Goal: Task Accomplishment & Management: Use online tool/utility

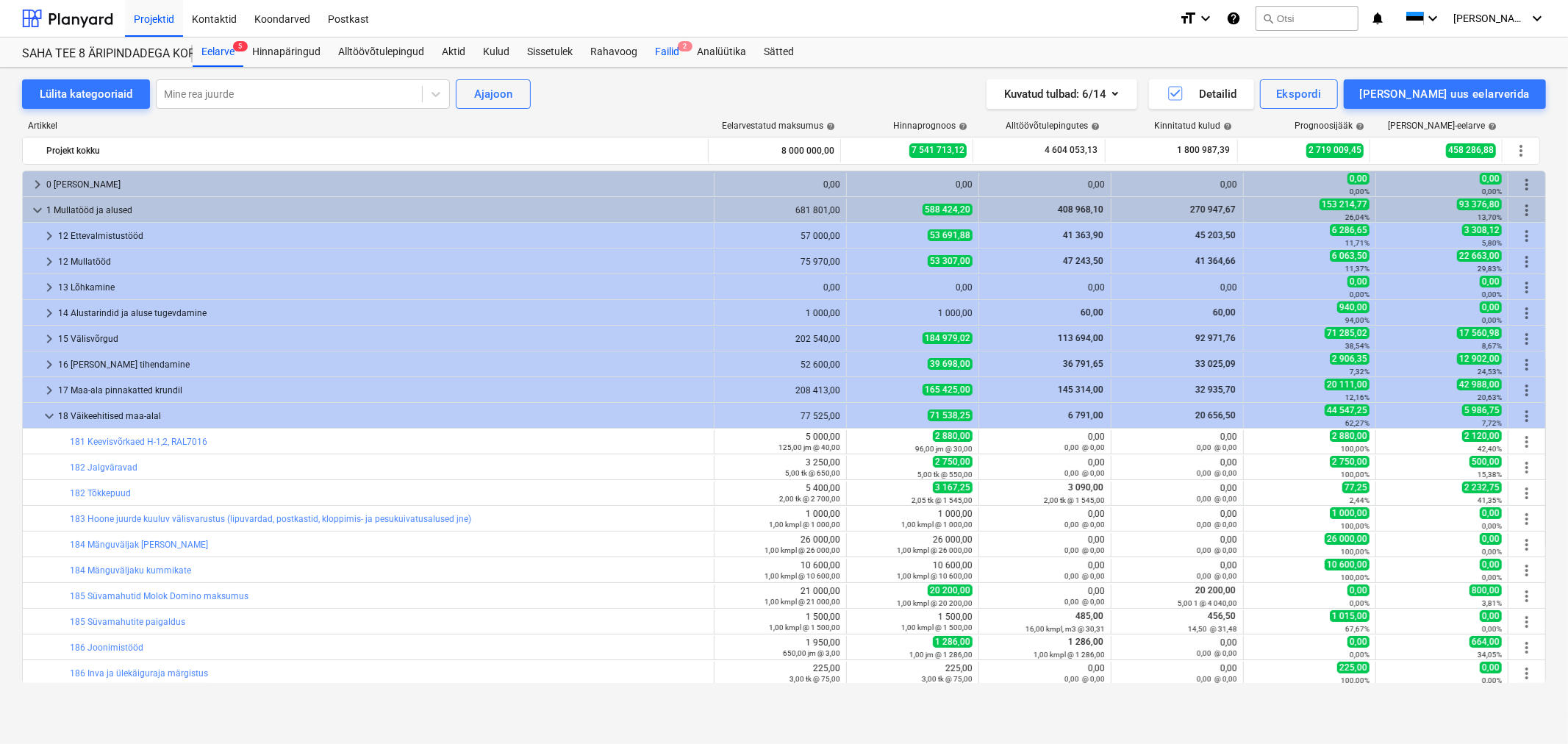
click at [668, 46] on div "Failid 2" at bounding box center [667, 52] width 42 height 30
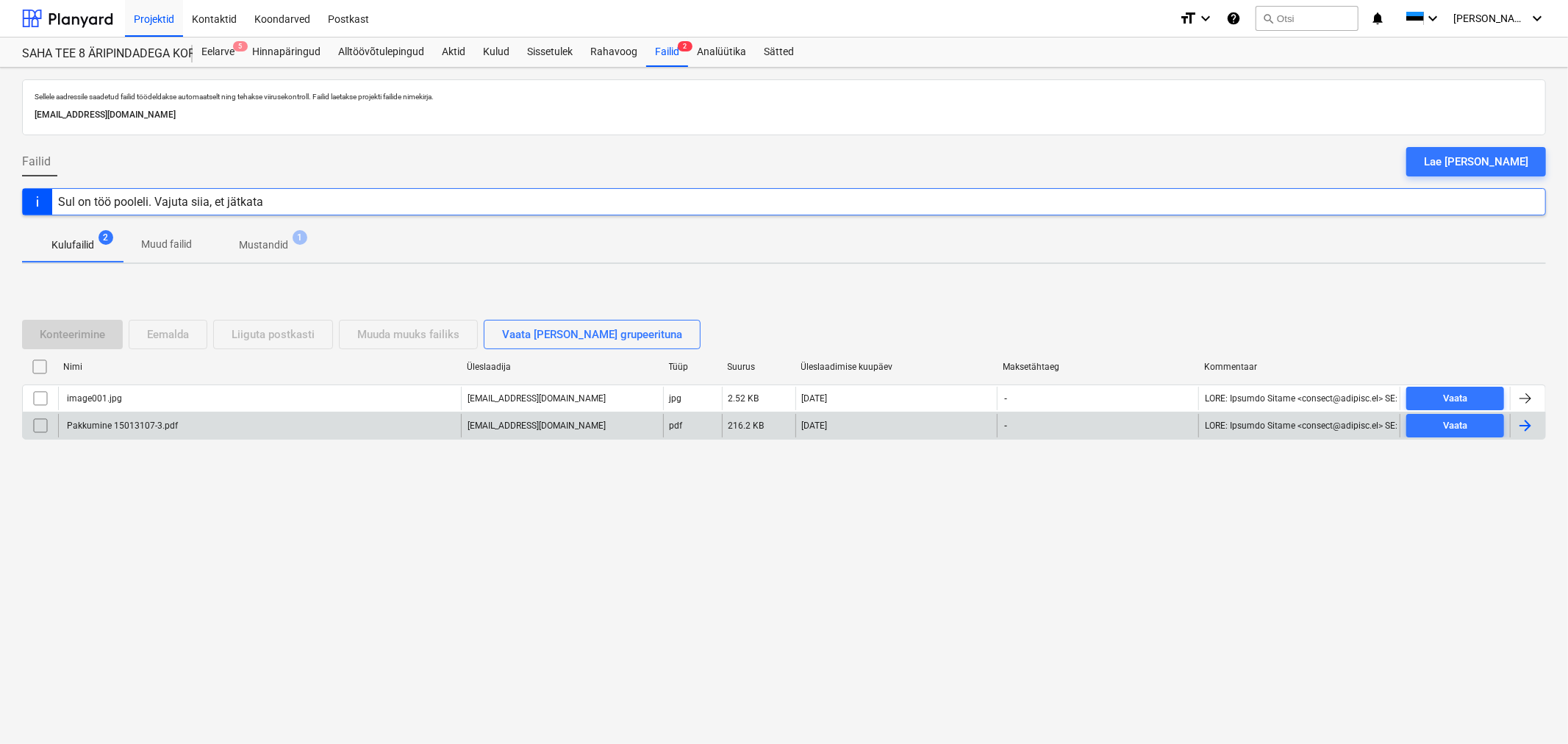
click at [78, 426] on div "Pakkumine 15013107-3.pdf" at bounding box center [122, 425] width 113 height 10
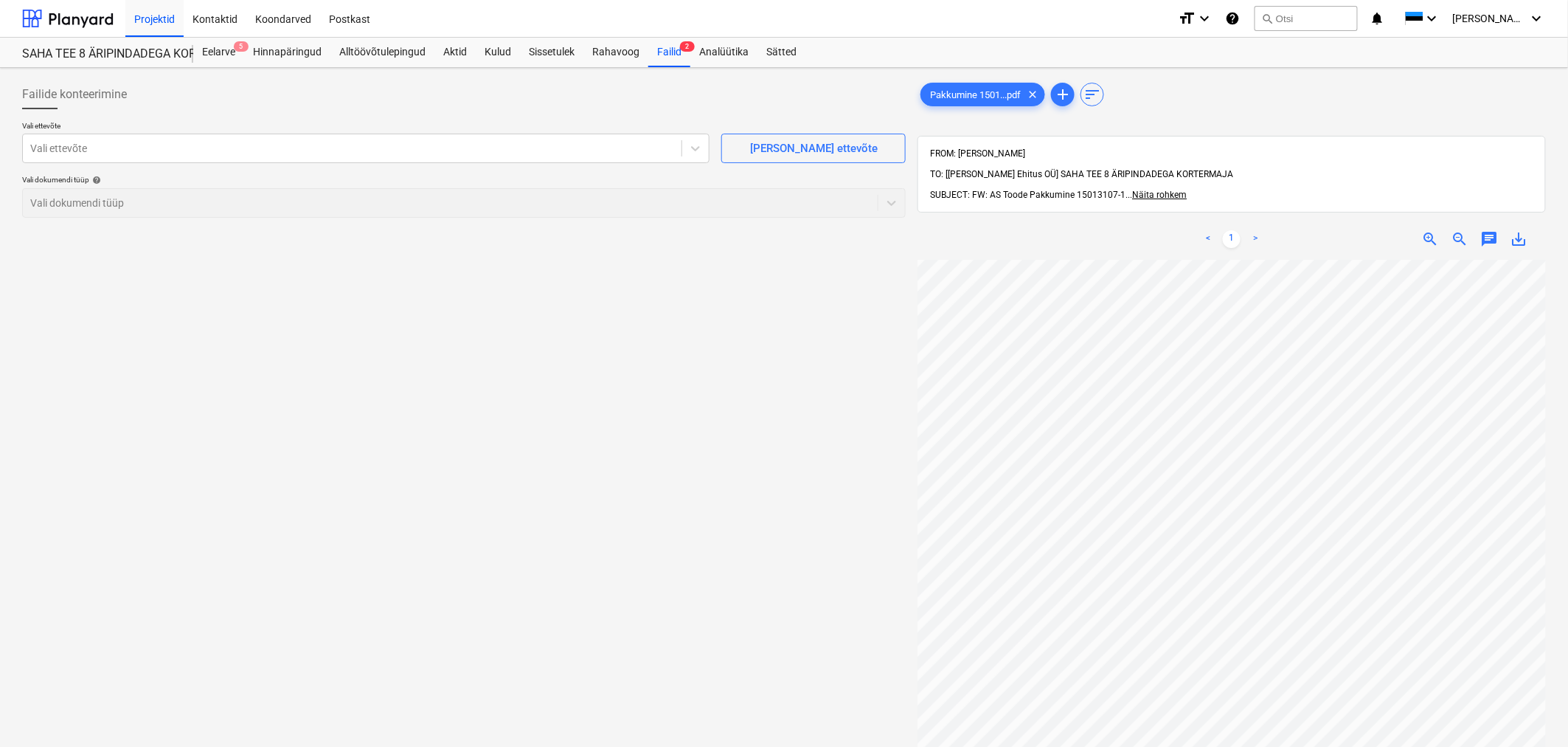
scroll to position [84, 45]
click at [272, 153] on div at bounding box center [352, 148] width 644 height 15
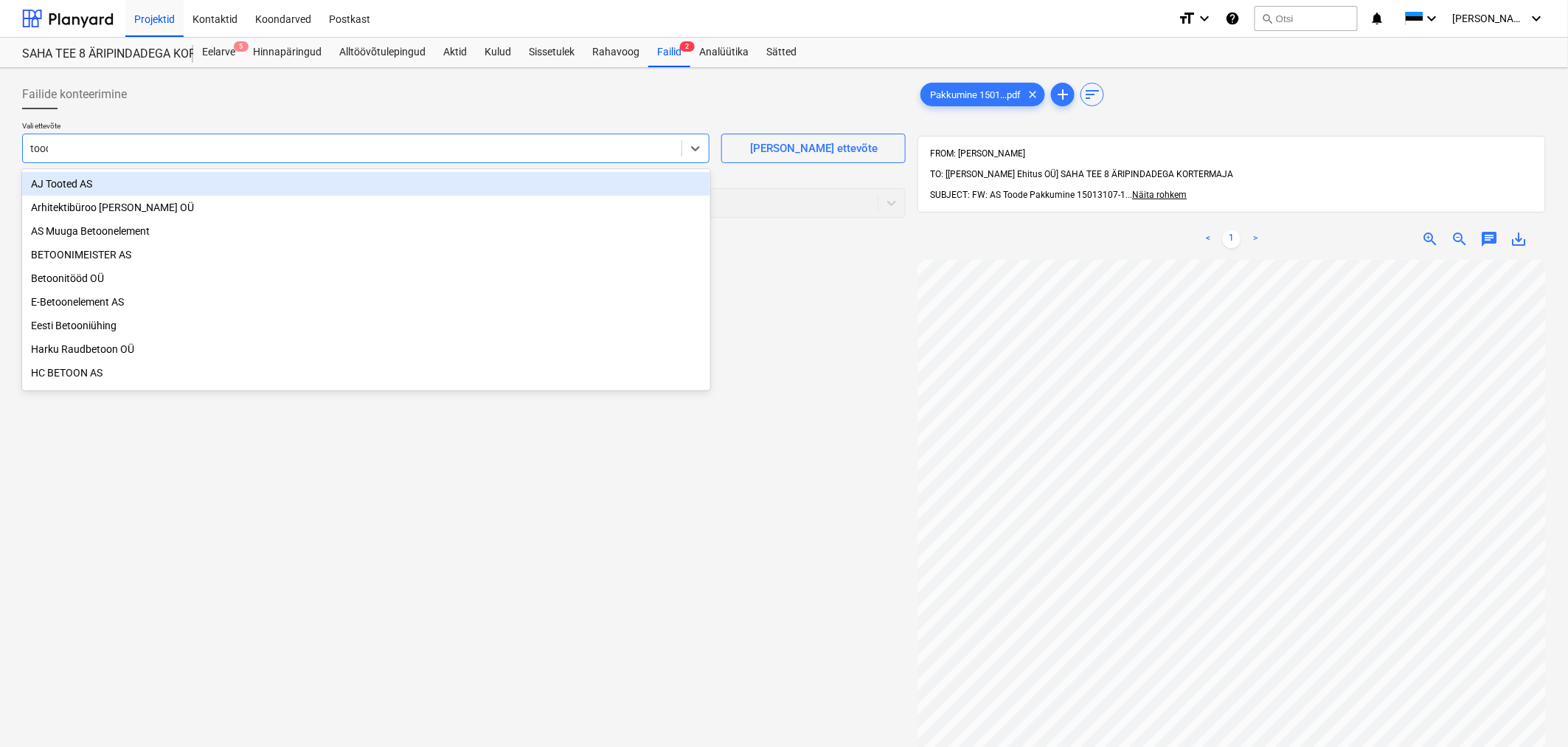
type input "toode"
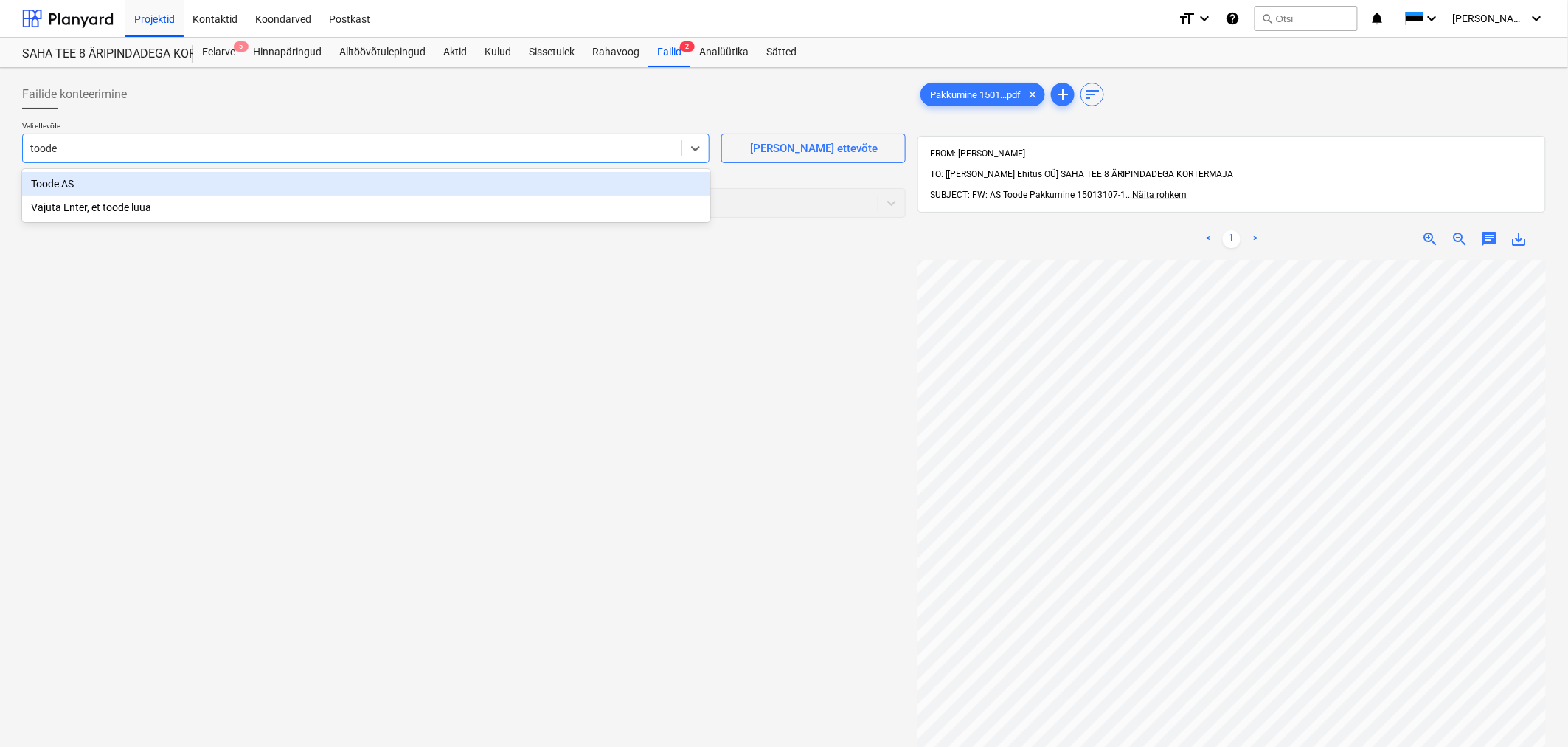
click at [83, 179] on div "Toode AS" at bounding box center [366, 183] width 688 height 23
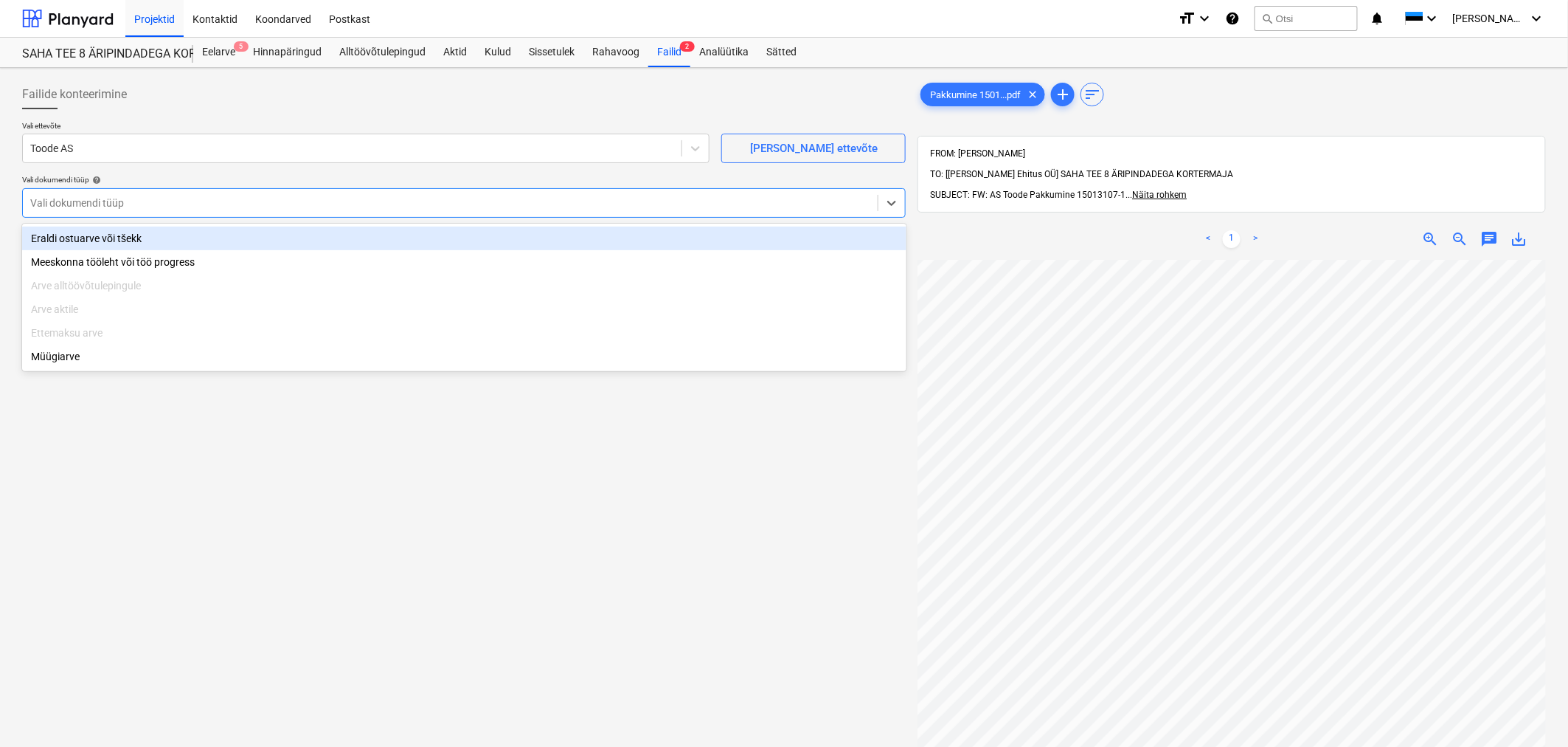
click at [86, 206] on div at bounding box center [450, 203] width 840 height 15
click at [83, 239] on div "Eraldi ostuarve või tšekk" at bounding box center [465, 238] width 885 height 23
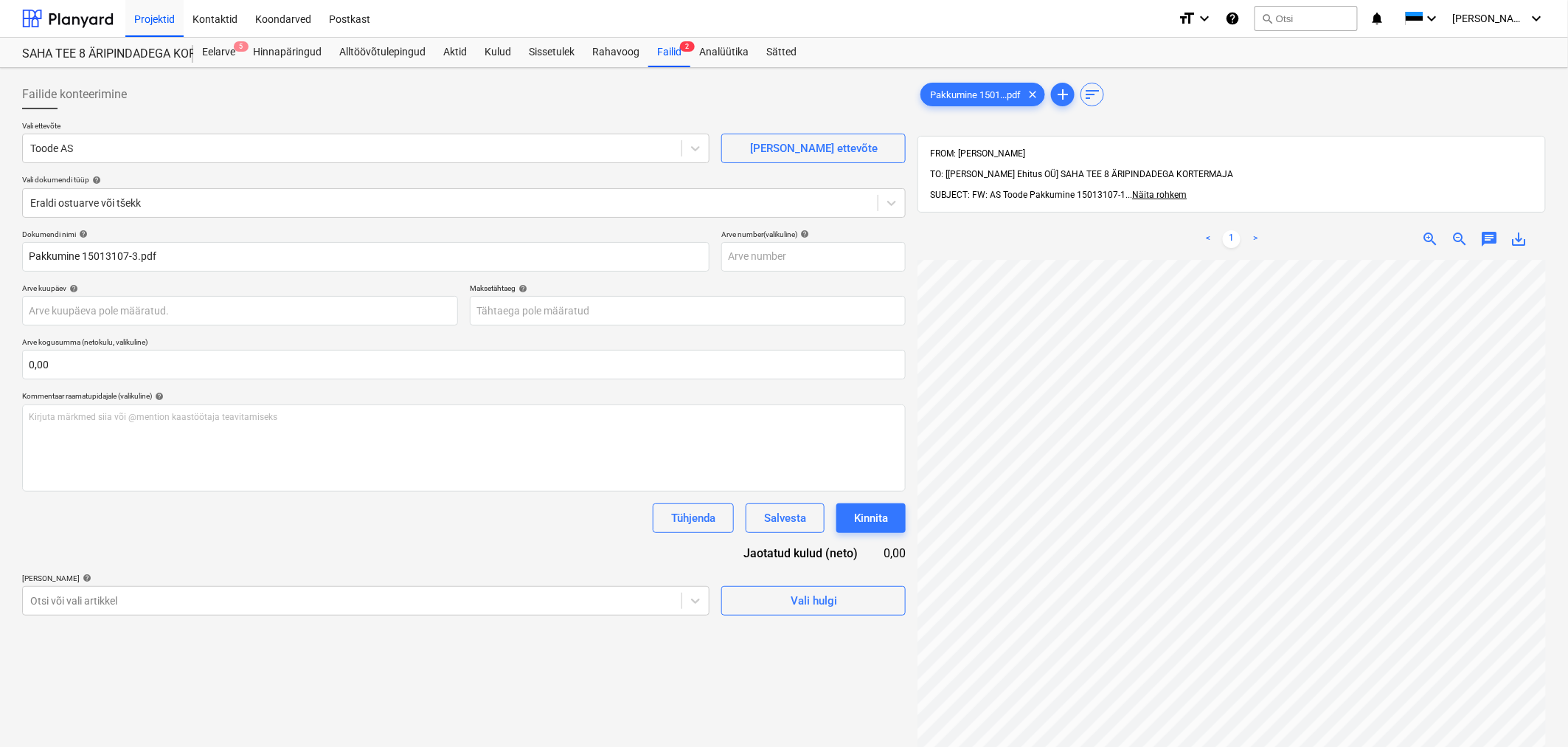
click at [304, 691] on div "Failide konteerimine Vali ettevõte Toode AS [PERSON_NAME] uus ettevõte Vali dok…" at bounding box center [463, 522] width 895 height 897
click at [241, 599] on body "Projektid Kontaktid Koondarved Postkast format_size keyboard_arrow_down help se…" at bounding box center [784, 374] width 1568 height 747
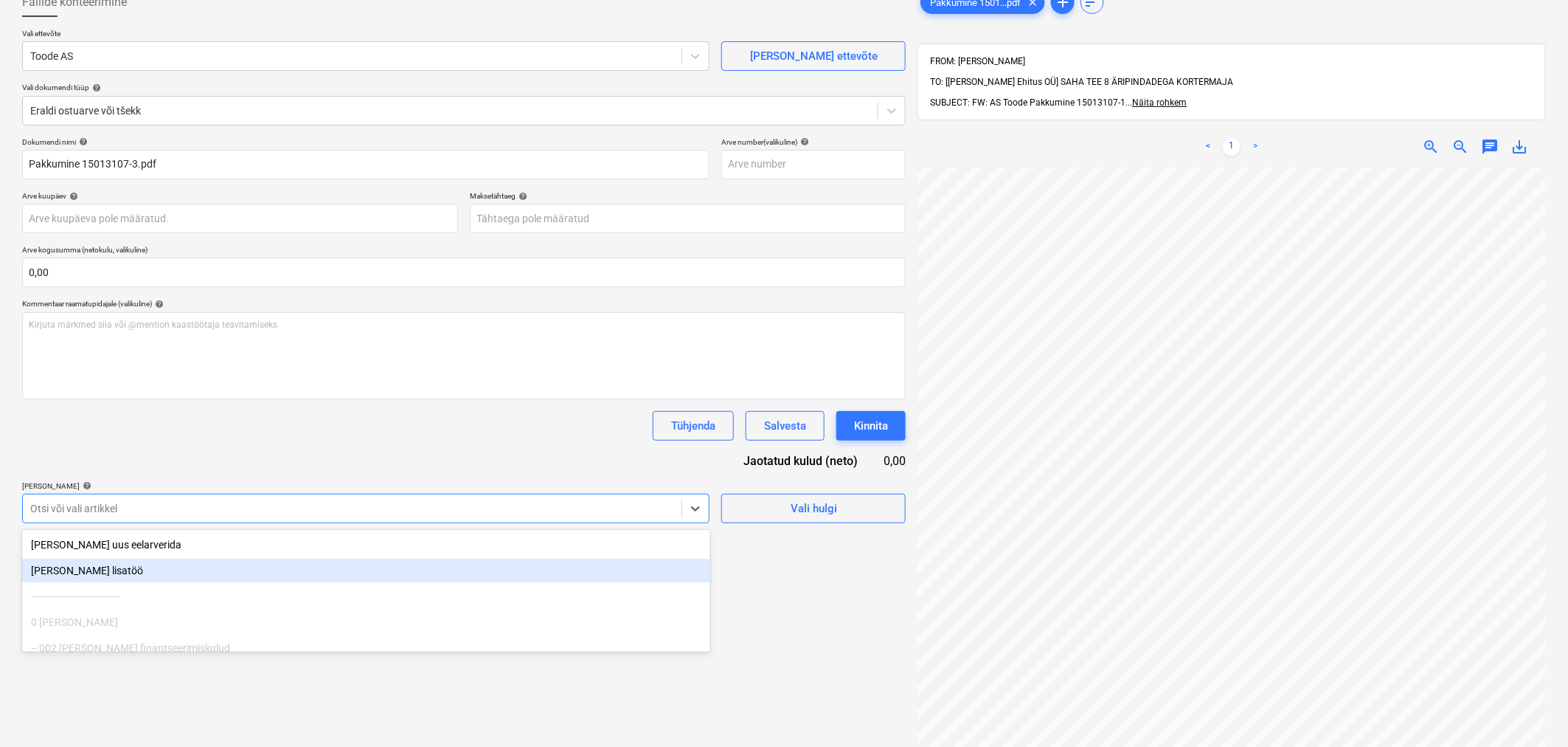
scroll to position [106, 0]
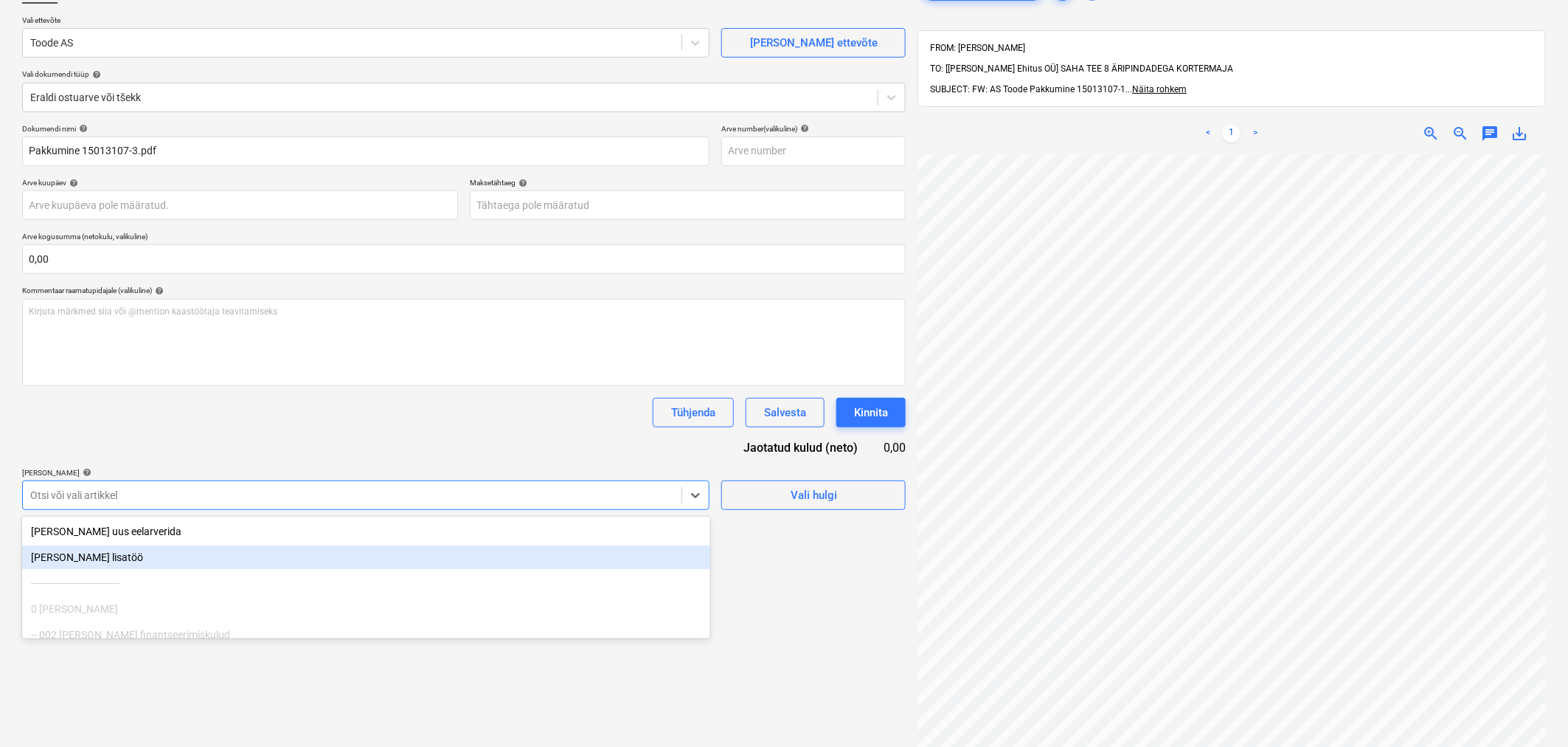
type input "š"
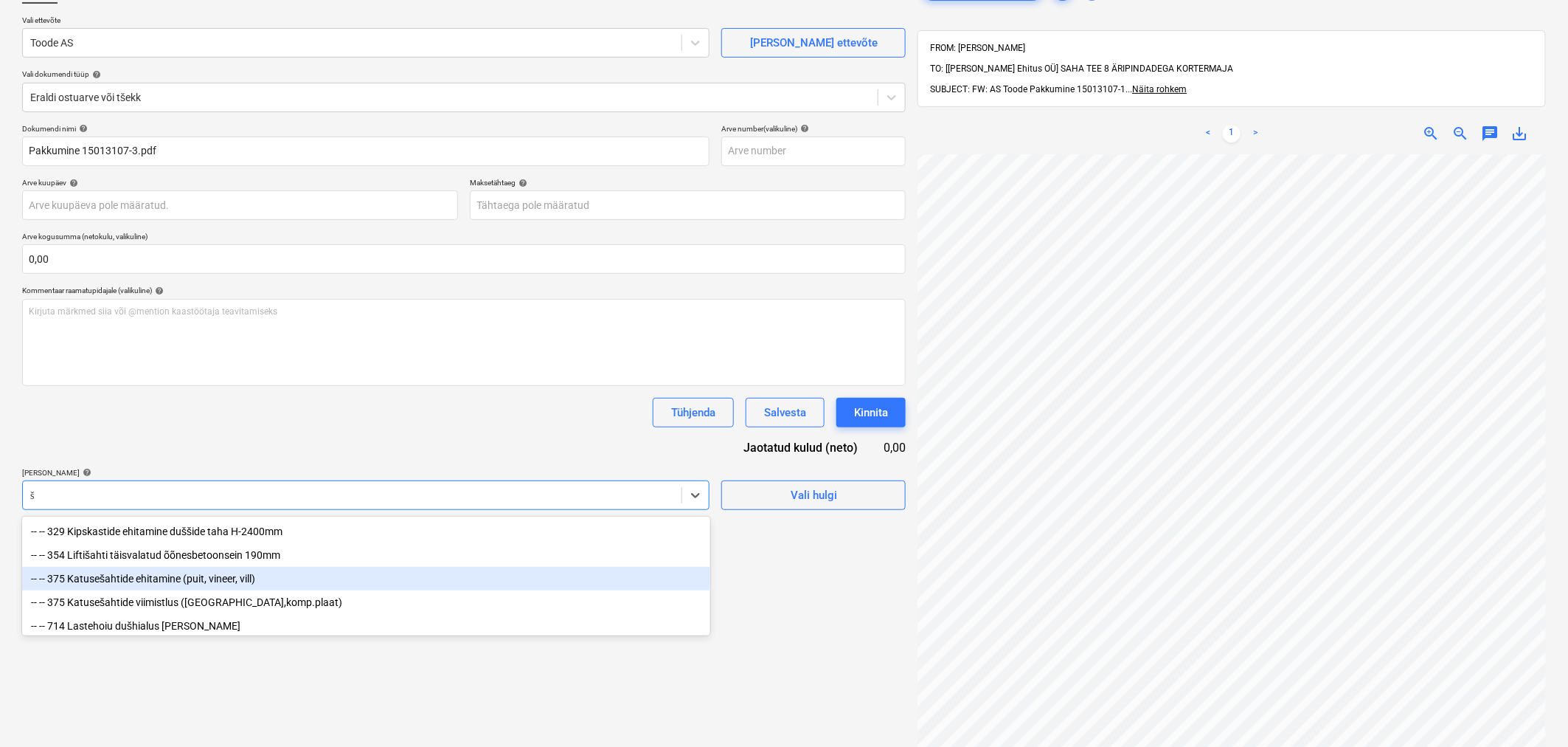
click at [211, 583] on div "-- -- 375 Katusešahtide ehitamine (puit, vineer, vill)" at bounding box center [366, 578] width 688 height 23
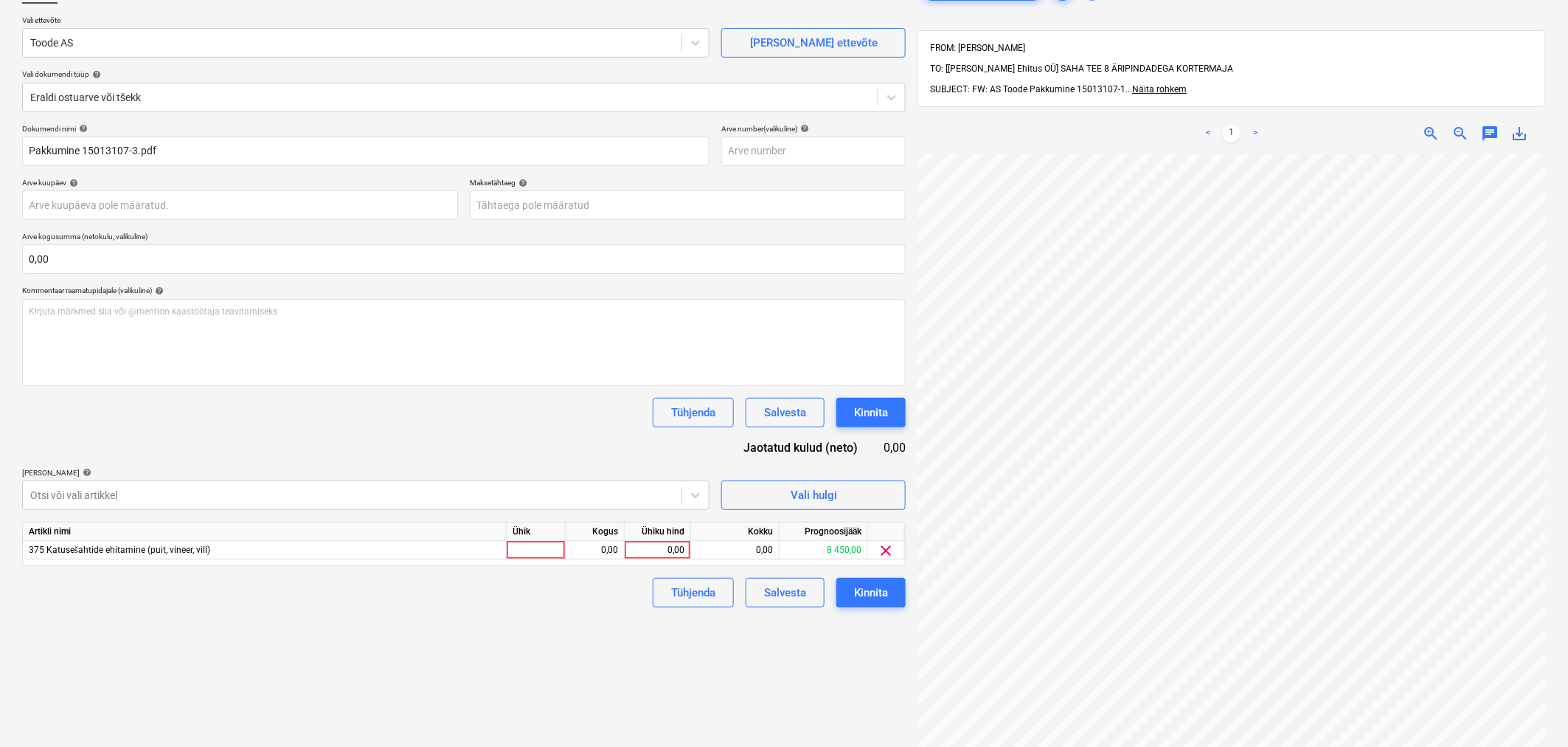
click at [231, 443] on div "Dokumendi nimi help Pakkumine 15013107-3.pdf Arve number (valikuline) help Arve…" at bounding box center [464, 366] width 884 height 484
click at [647, 544] on div "0,00" at bounding box center [658, 550] width 54 height 19
type input "3471"
click at [203, 310] on p "Kirjuta märkmed siia või @mention kaastöötaja teavitamiseks ﻿" at bounding box center [464, 311] width 871 height 12
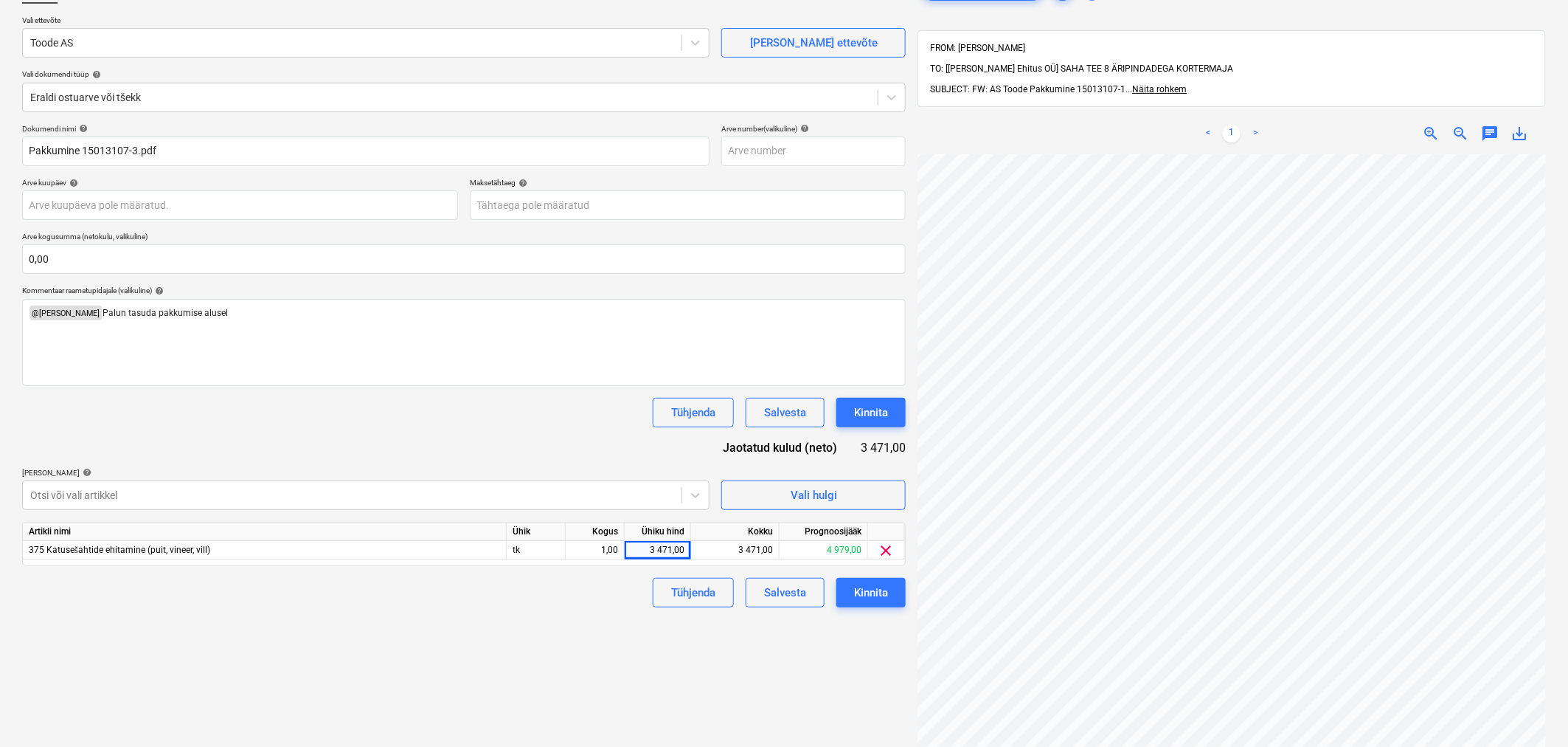
click at [209, 418] on div "Tühjenda Salvesta Kinnita" at bounding box center [464, 413] width 884 height 30
click at [880, 598] on div "Kinnita" at bounding box center [871, 592] width 34 height 20
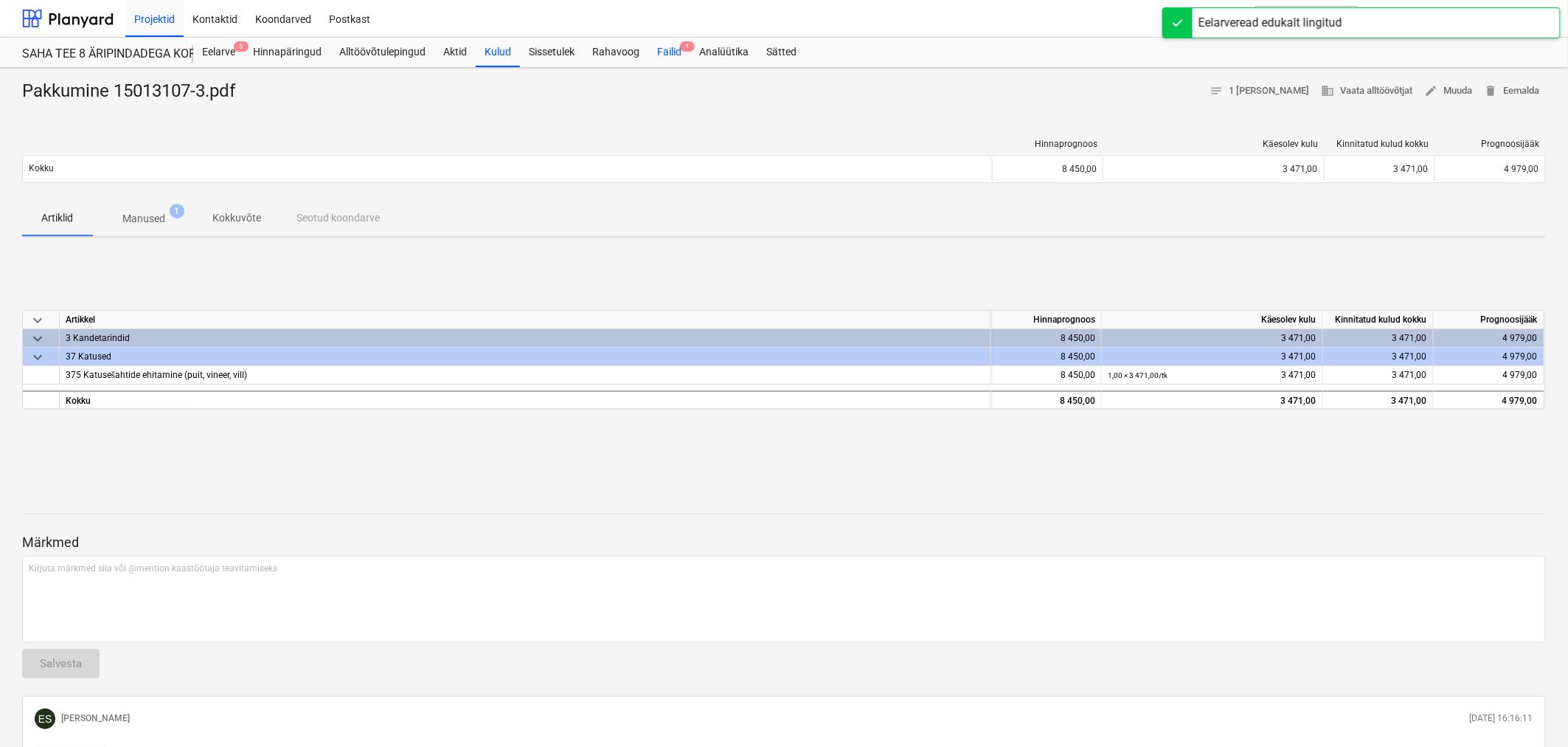
click at [666, 49] on div "Failid 1" at bounding box center [669, 52] width 42 height 30
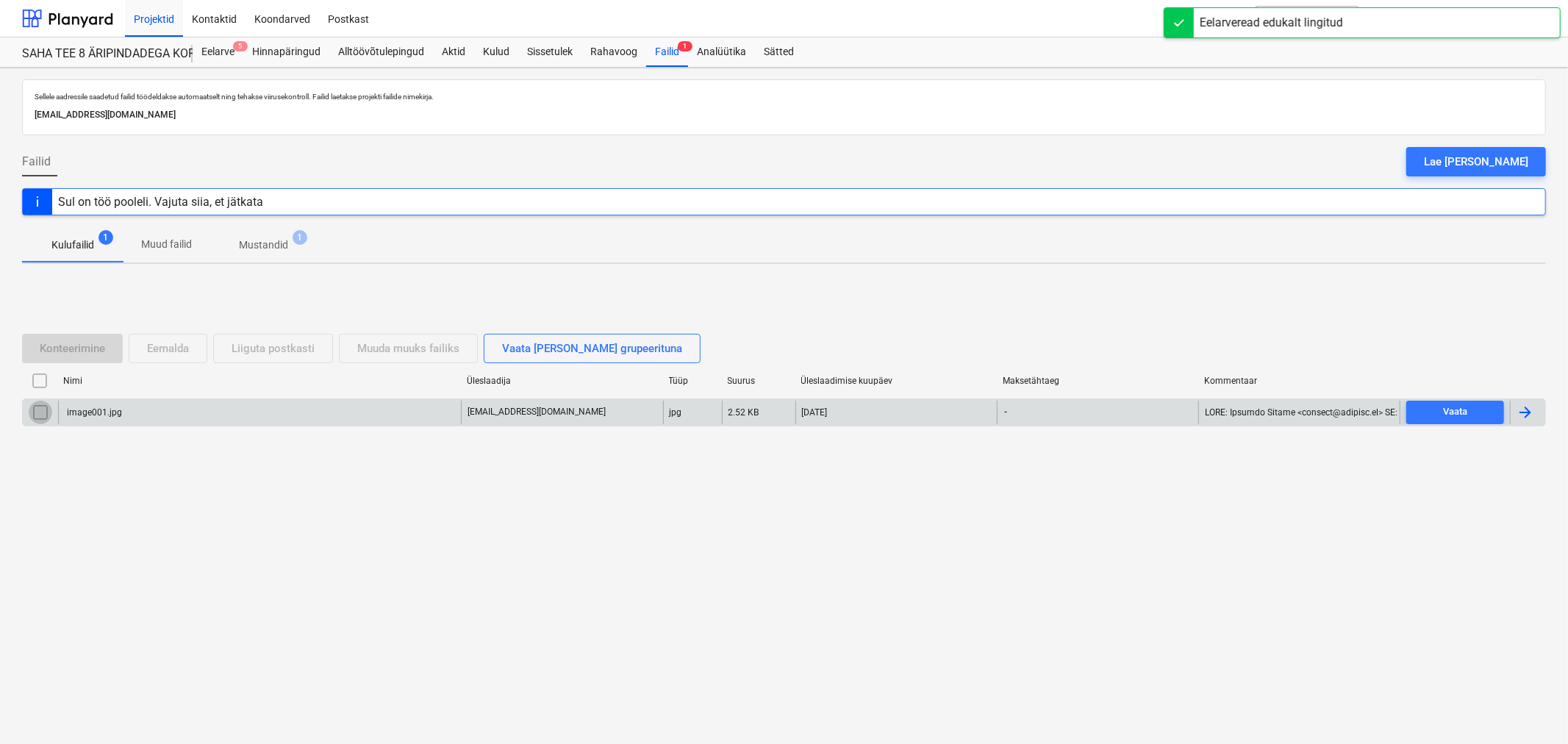
click at [40, 410] on input "checkbox" at bounding box center [40, 412] width 23 height 23
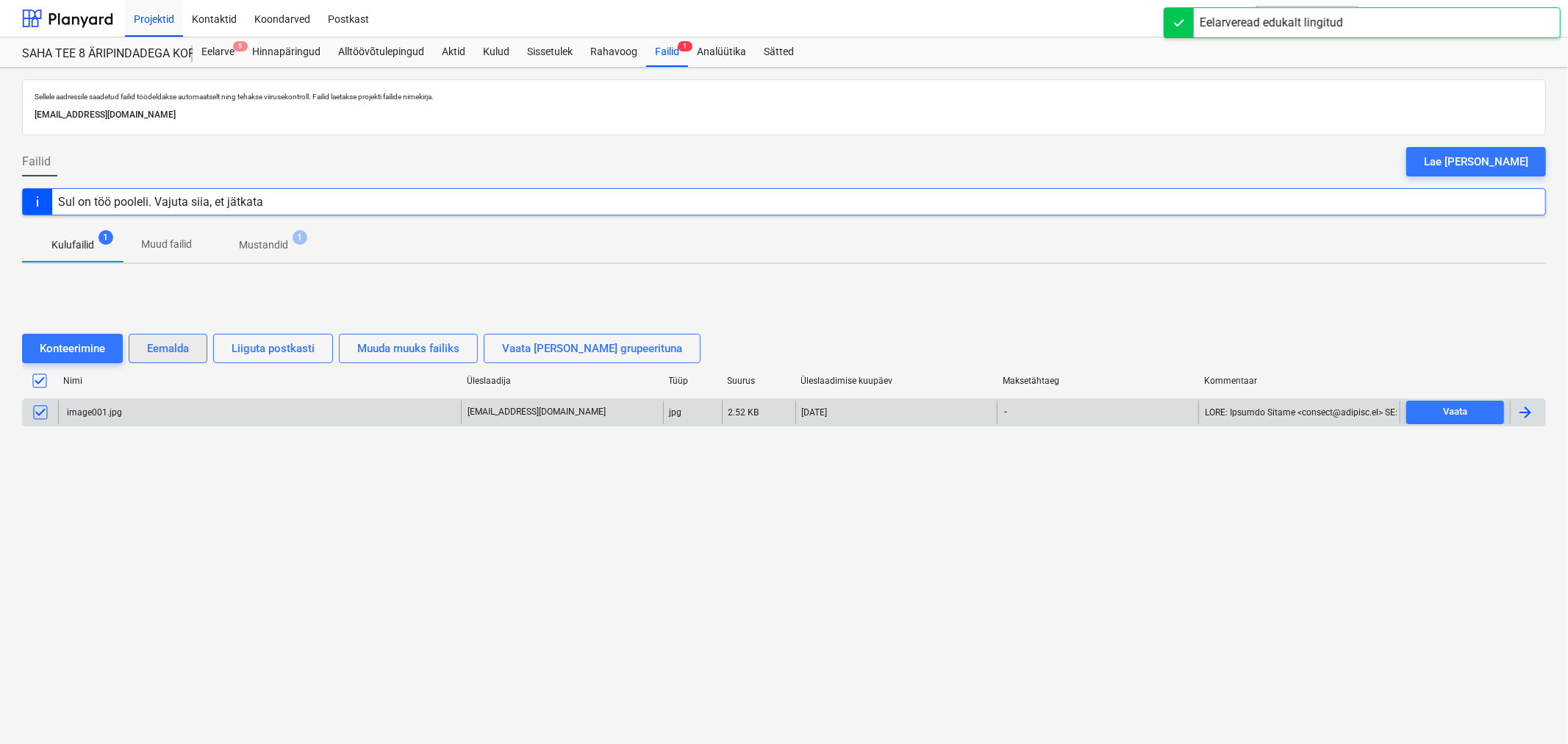
click at [166, 340] on div "Eemalda" at bounding box center [167, 348] width 42 height 20
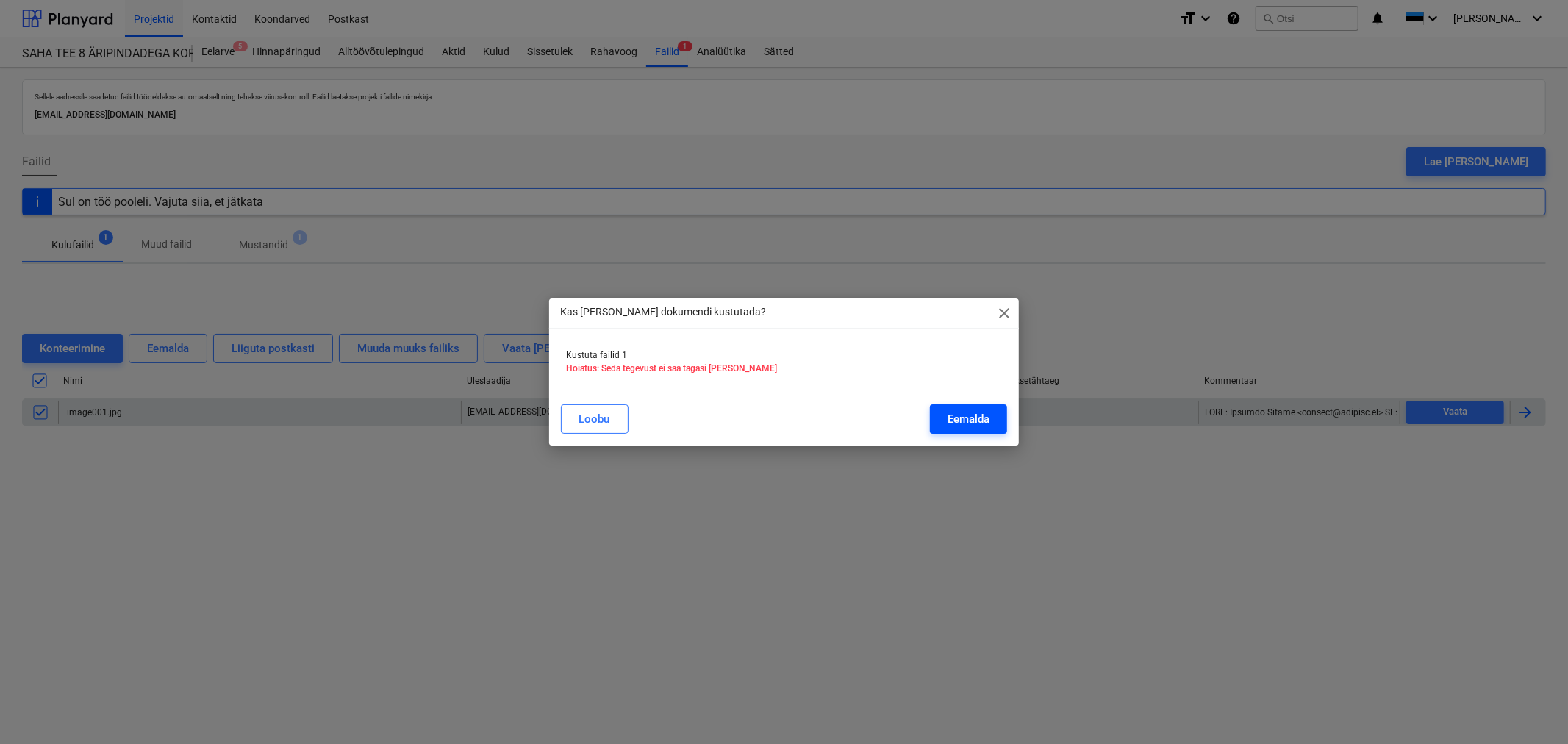
click at [958, 412] on div "Eemalda" at bounding box center [968, 418] width 42 height 20
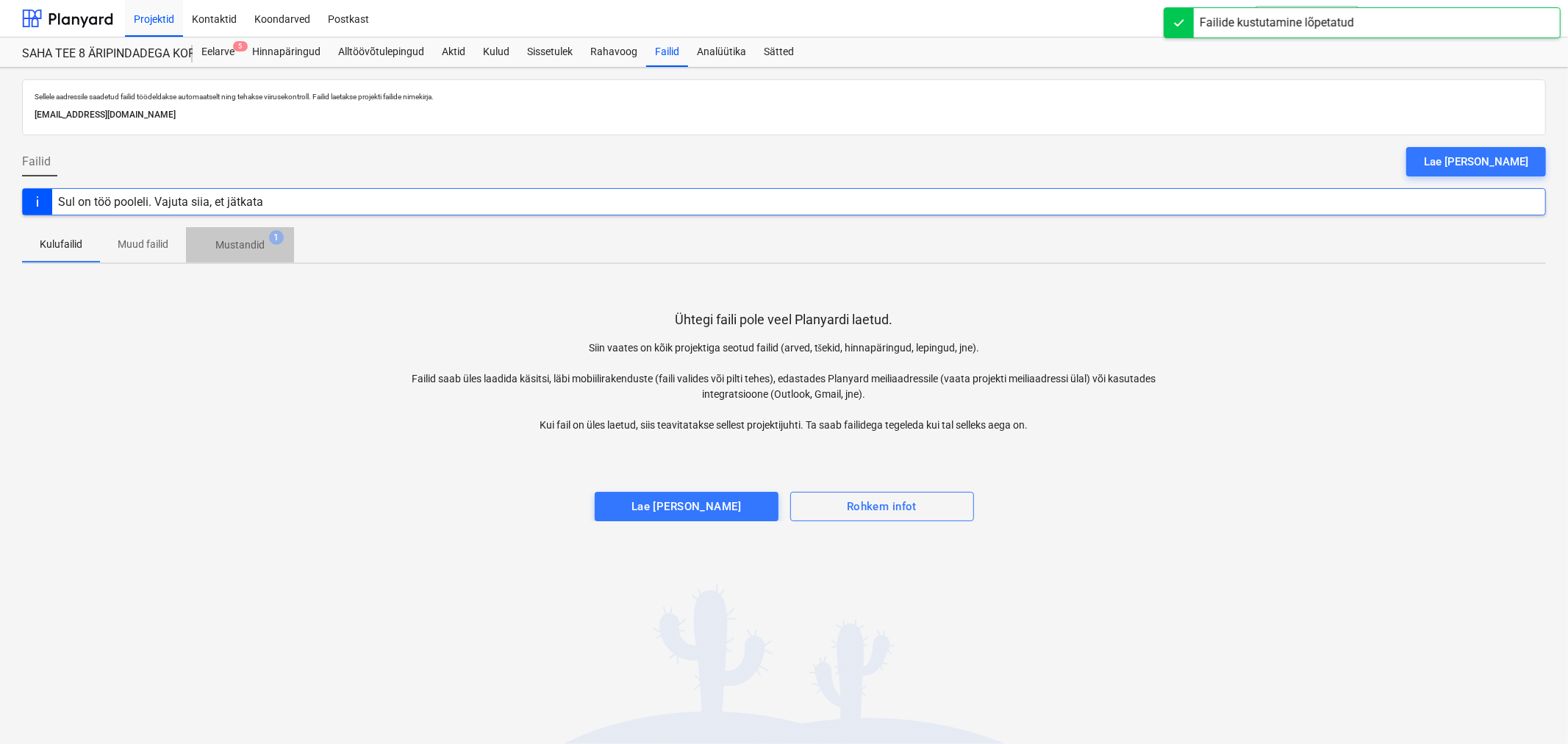
click at [258, 248] on p "Mustandid" at bounding box center [240, 245] width 49 height 16
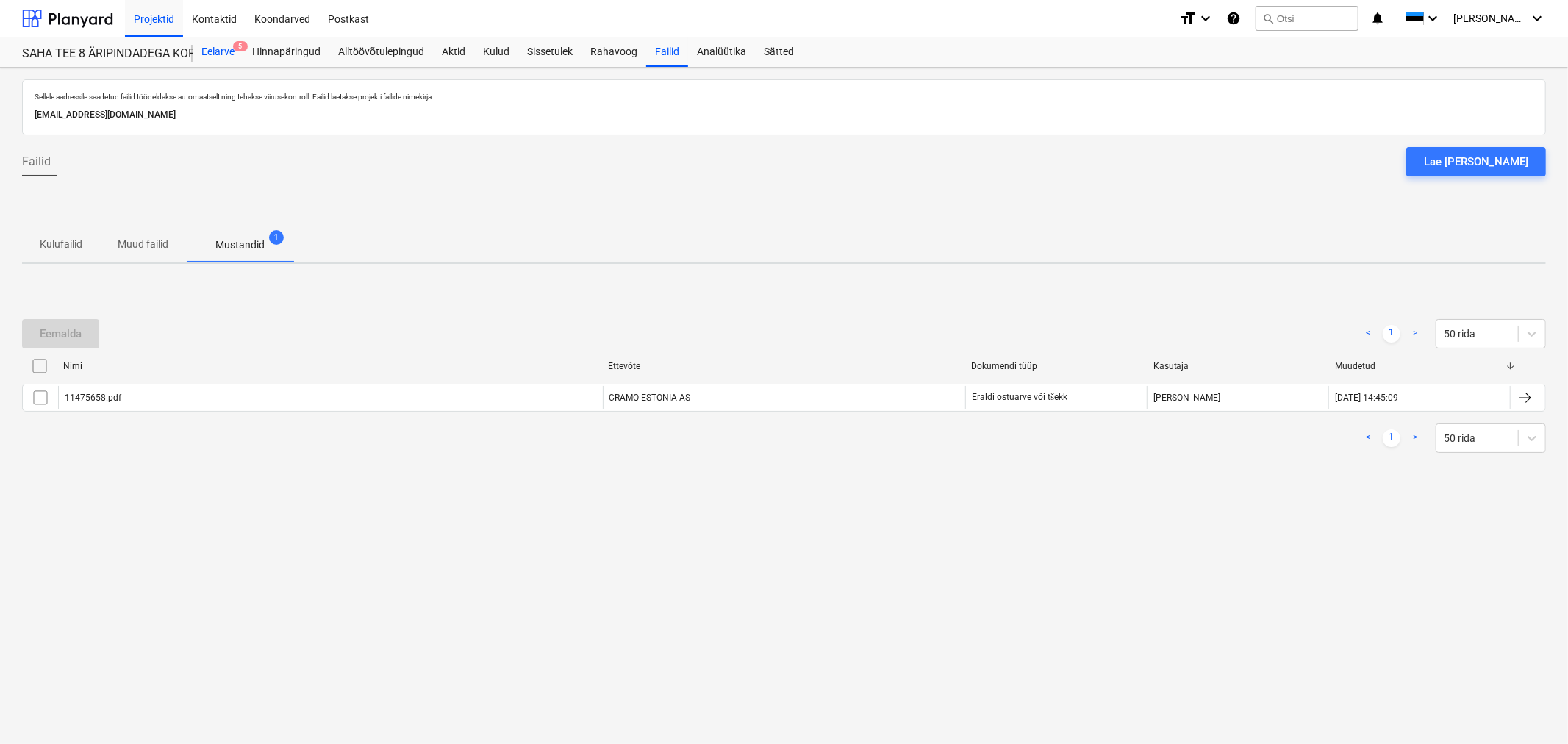
click at [222, 46] on div "Eelarve 5" at bounding box center [218, 52] width 51 height 30
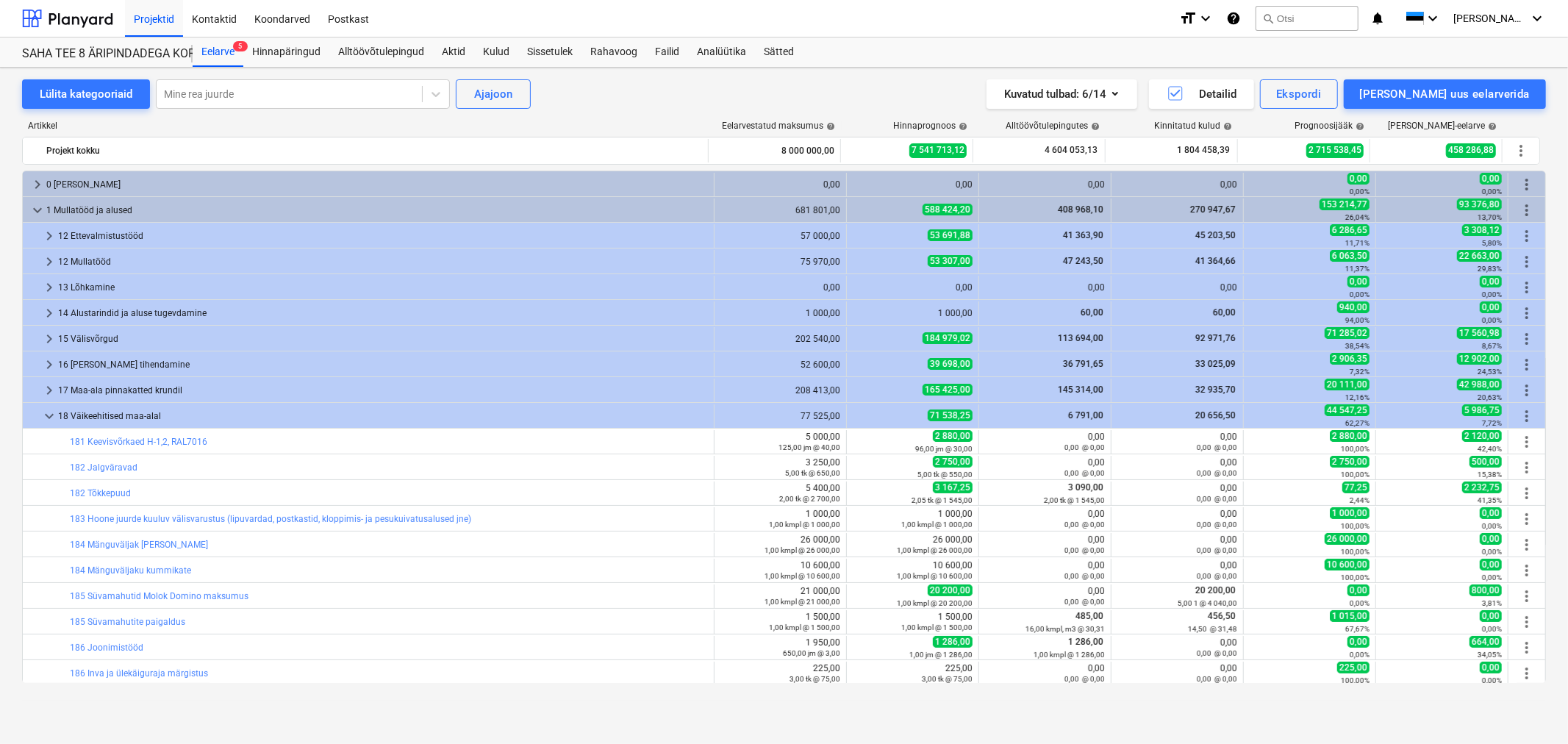
click at [47, 419] on span "keyboard_arrow_down" at bounding box center [48, 416] width 18 height 18
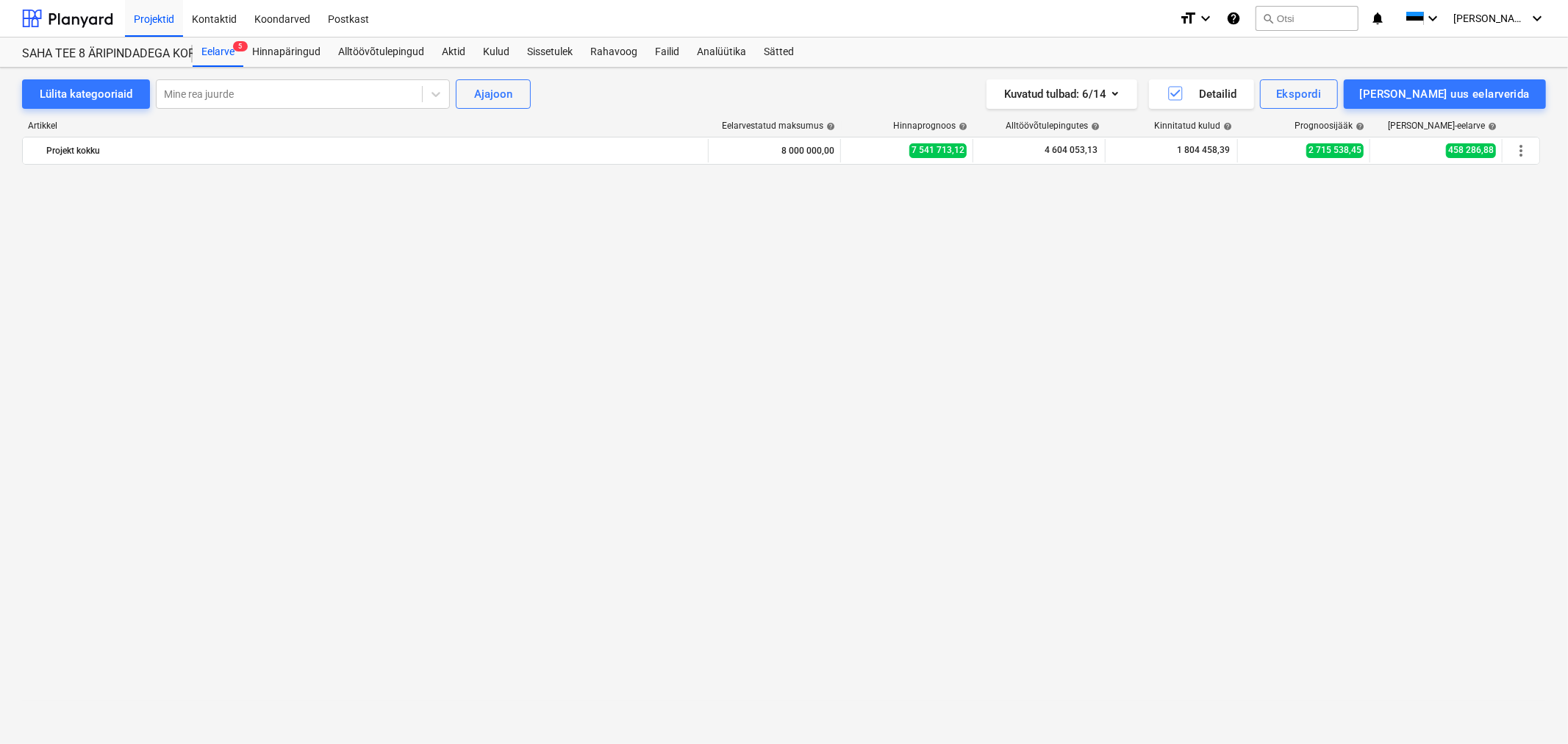
scroll to position [735, 0]
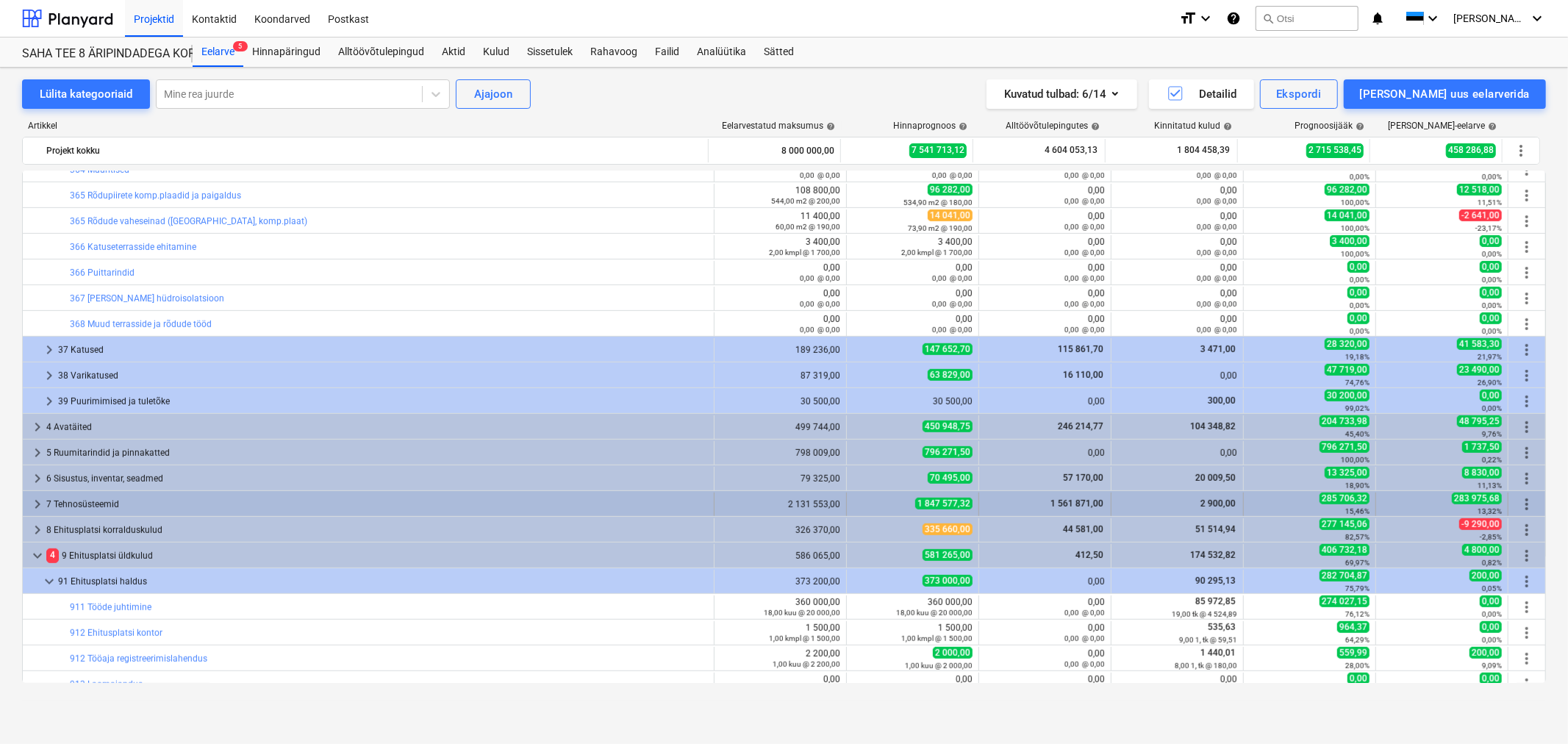
click at [30, 502] on span "keyboard_arrow_right" at bounding box center [37, 504] width 18 height 18
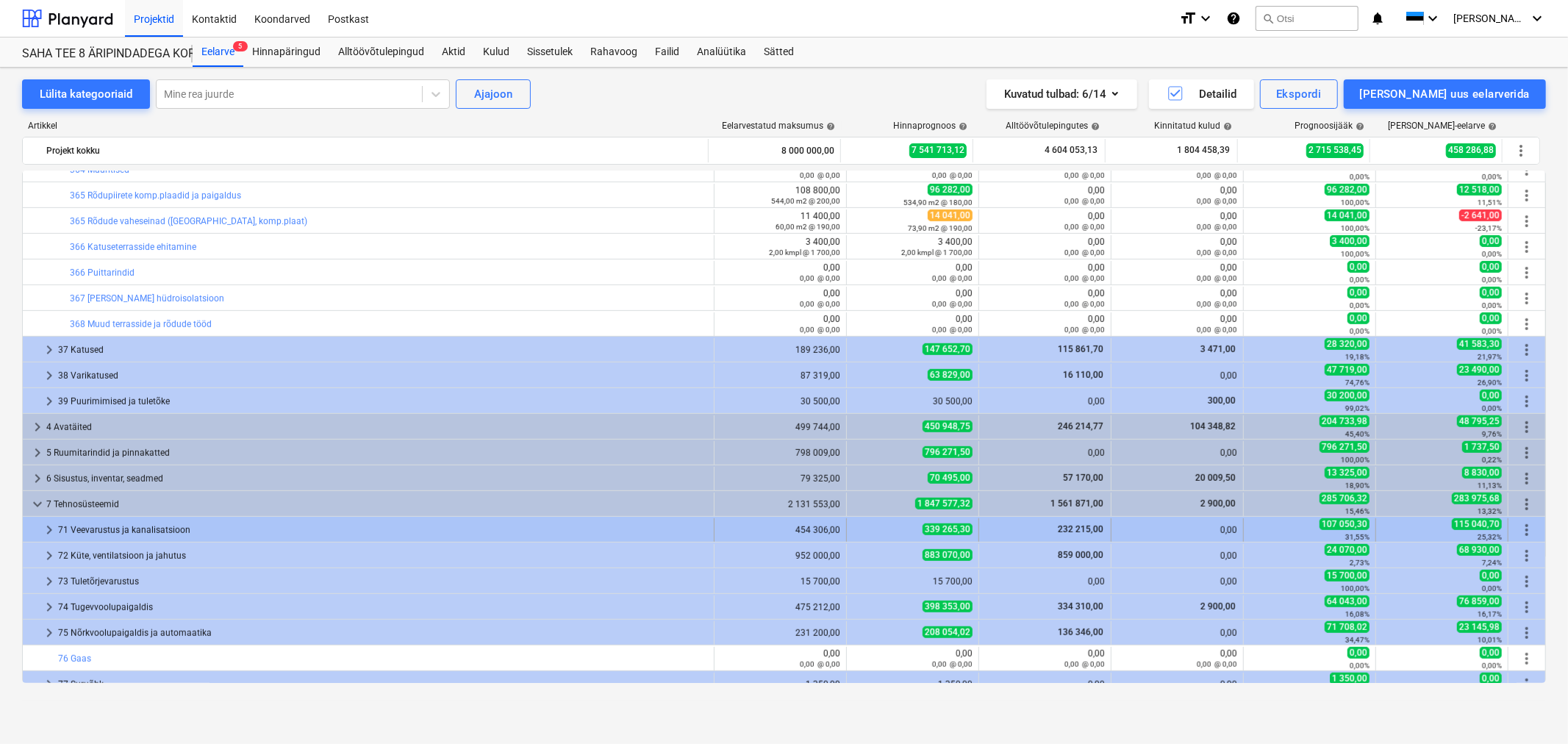
click at [44, 525] on span "keyboard_arrow_right" at bounding box center [48, 529] width 18 height 18
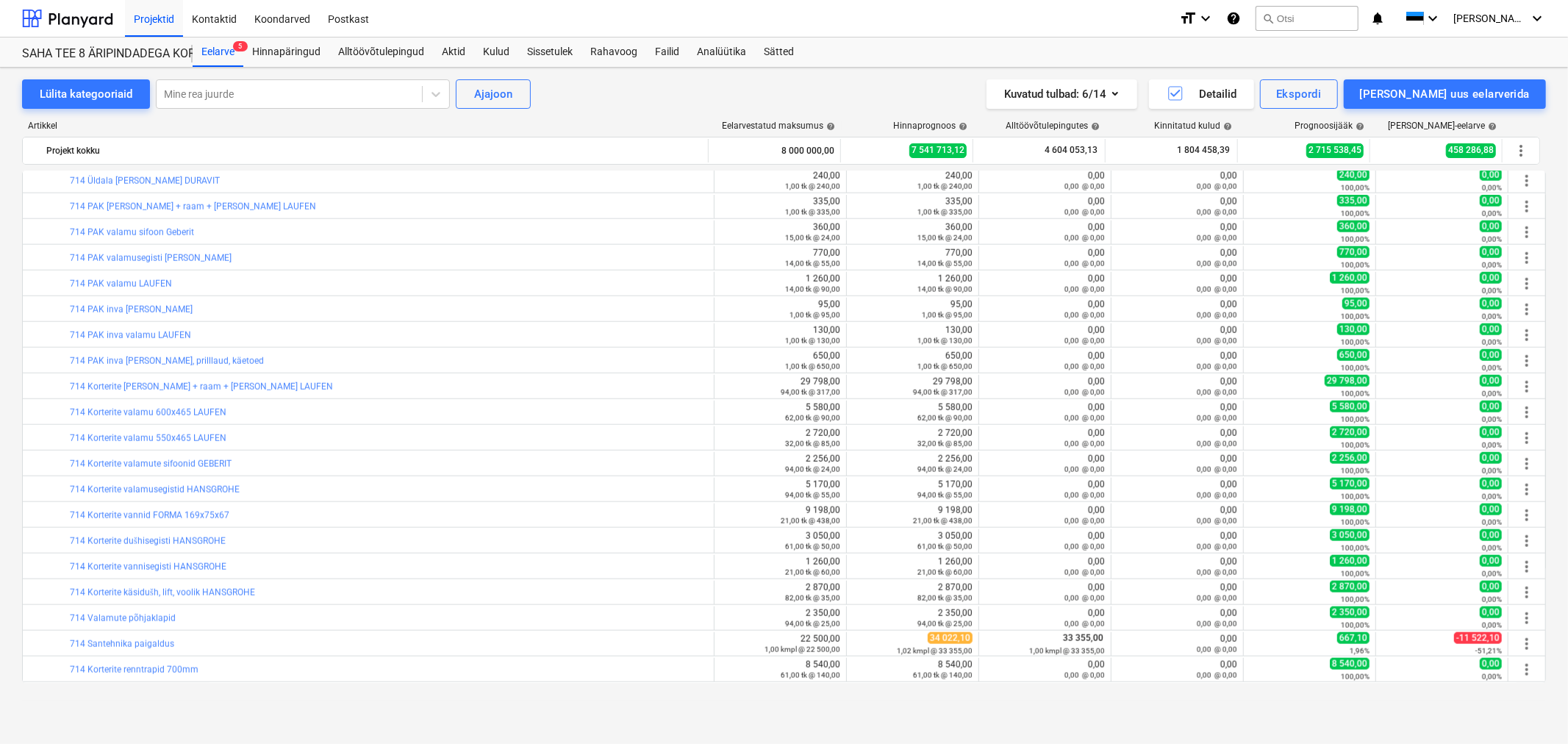
scroll to position [1551, 0]
